Goal: Information Seeking & Learning: Learn about a topic

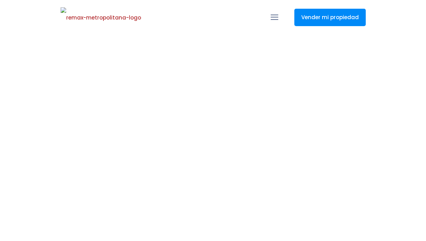
select select
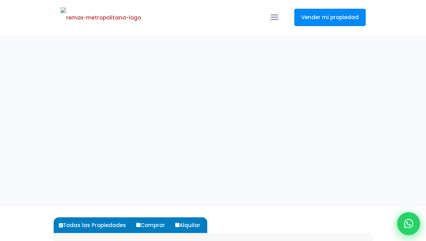
click at [412, 215] on div at bounding box center [408, 223] width 23 height 23
